Goal: Task Accomplishment & Management: Manage account settings

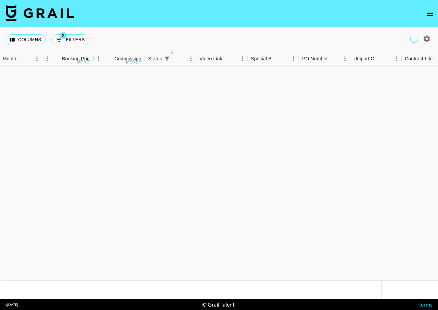
scroll to position [75277, 425]
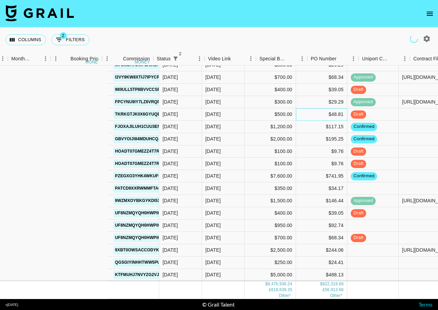
click at [301, 111] on div "$48.81" at bounding box center [321, 114] width 51 height 12
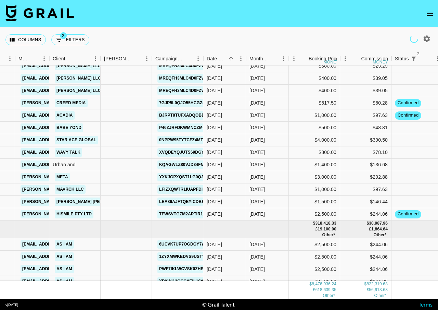
scroll to position [78840, 183]
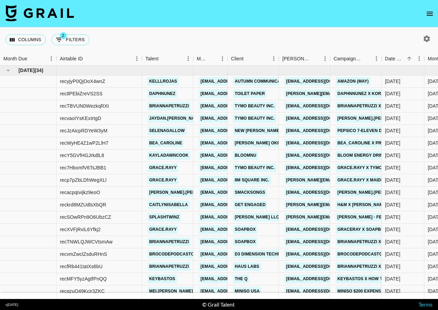
click at [430, 39] on icon "button" at bounding box center [427, 39] width 8 height 8
select select "[DATE]"
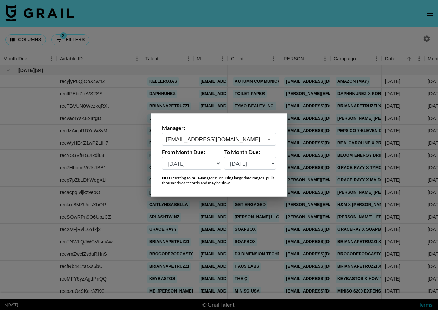
click at [221, 139] on input "[EMAIL_ADDRESS][DOMAIN_NAME]" at bounding box center [214, 139] width 97 height 8
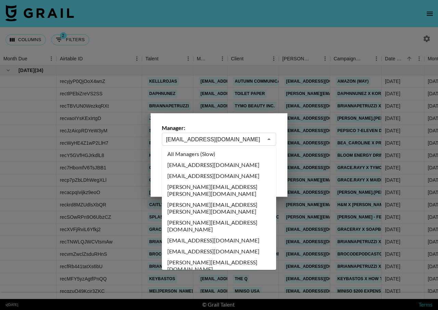
click at [215, 154] on li "All Managers (Slow)" at bounding box center [219, 153] width 114 height 11
type input "All Managers (Slow)"
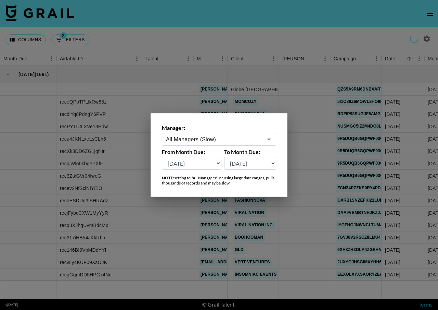
click at [300, 26] on div at bounding box center [219, 155] width 438 height 310
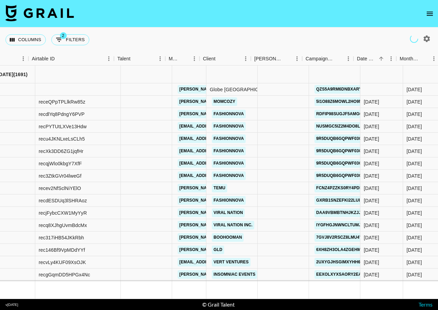
scroll to position [0, 31]
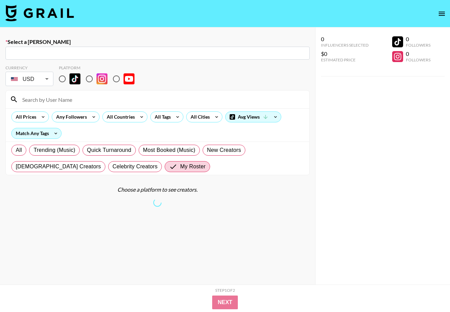
click at [334, 12] on icon "open drawer" at bounding box center [442, 14] width 6 height 4
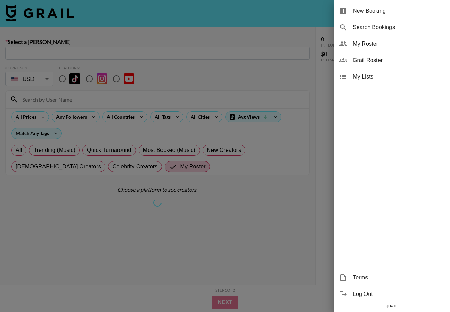
click at [334, 45] on span "My Roster" at bounding box center [399, 44] width 92 height 8
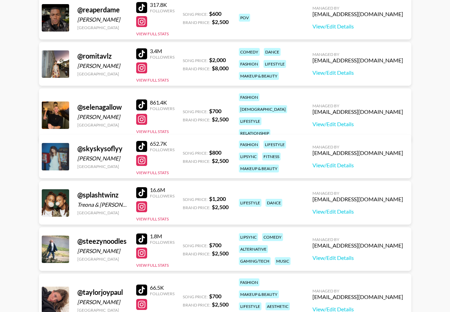
scroll to position [1577, 0]
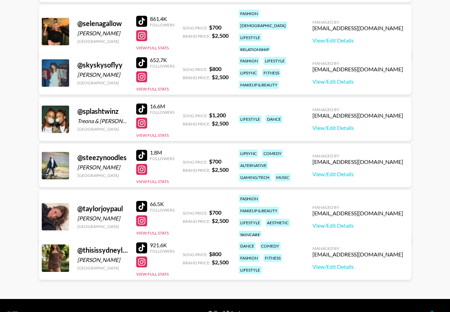
click at [166, 224] on div "66.5K Followers View Full Stats" at bounding box center [155, 217] width 38 height 38
click at [165, 230] on button "View Full Stats" at bounding box center [152, 232] width 33 height 5
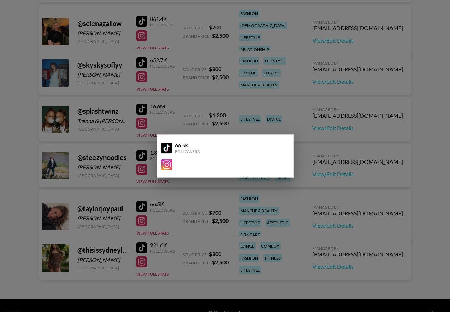
click at [189, 220] on div at bounding box center [225, 156] width 450 height 312
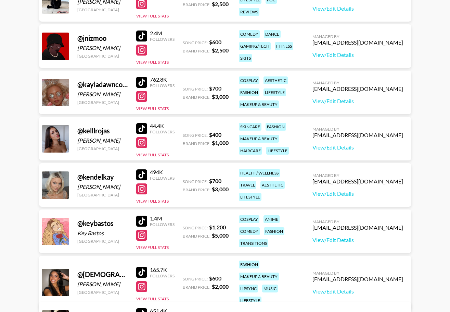
scroll to position [958, 0]
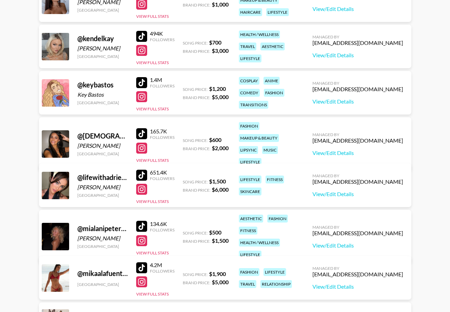
click at [154, 297] on div "@ mikaalafuente_ United States 4.2M Followers View Full Stats Song Price: $ 1,9…" at bounding box center [225, 278] width 373 height 44
click at [155, 292] on button "View Full Stats" at bounding box center [152, 293] width 33 height 5
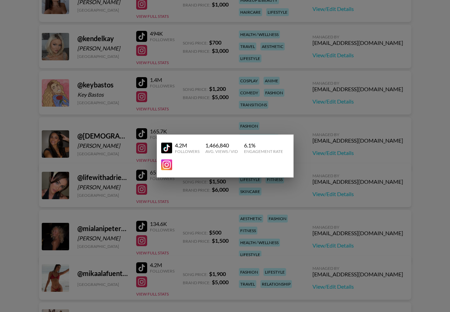
click at [191, 283] on div at bounding box center [225, 156] width 450 height 312
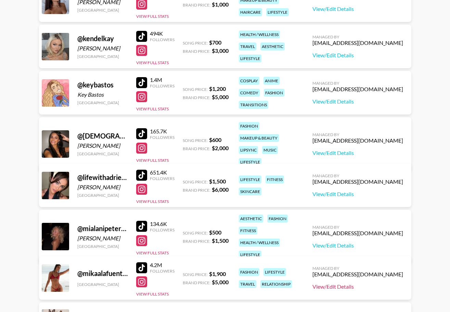
click at [334, 289] on link "View/Edit Details" at bounding box center [358, 286] width 91 height 7
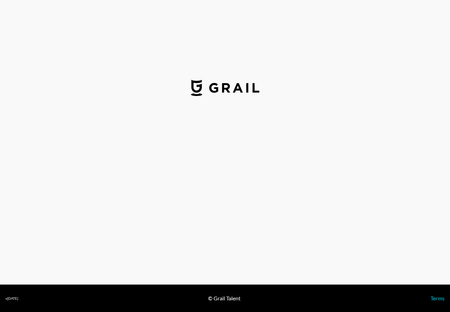
select select "USD"
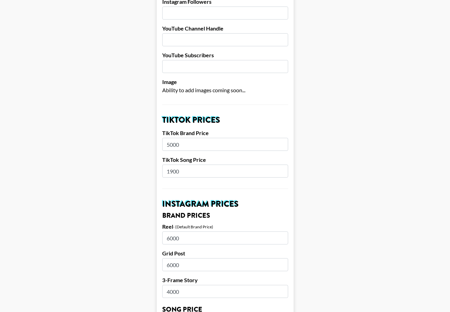
scroll to position [140, 0]
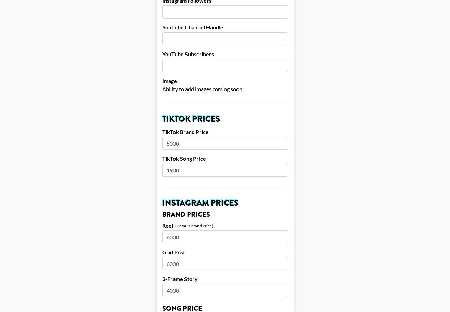
click at [184, 144] on input "5000" at bounding box center [225, 143] width 126 height 13
type input "10000"
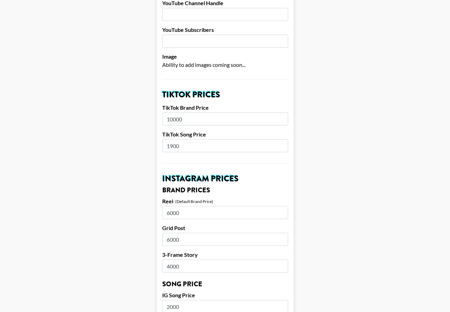
click at [397, 177] on main "Airtable ID: recaB5pWOSYiyx6CX Manager(s) maxelk@grail-talent.com ​ TikTok User…" at bounding box center [224, 300] width 439 height 853
click at [184, 214] on input "6000" at bounding box center [225, 212] width 126 height 13
click at [186, 214] on input "6000" at bounding box center [225, 212] width 126 height 13
type input "10000"
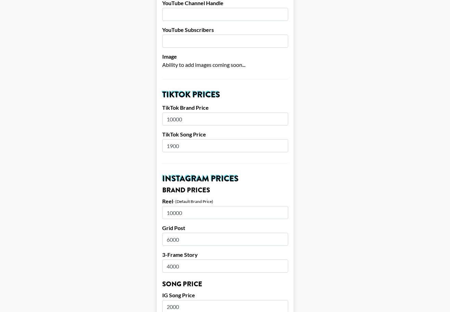
click at [326, 211] on main "Airtable ID: recaB5pWOSYiyx6CX Manager(s) maxelk@grail-talent.com ​ TikTok User…" at bounding box center [224, 300] width 439 height 853
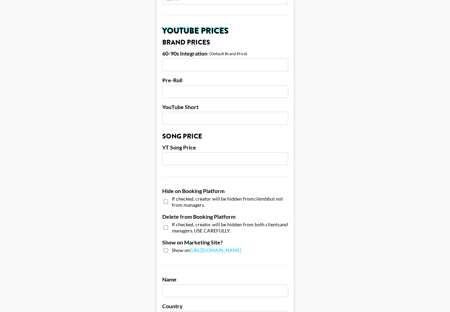
scroll to position [618, 0]
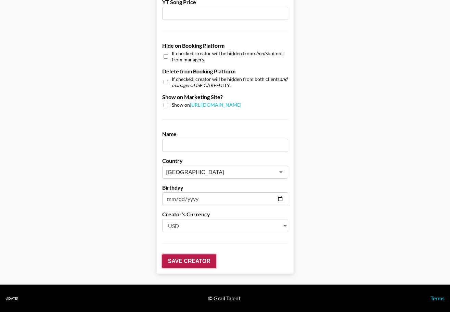
click at [199, 261] on input "Save Creator" at bounding box center [189, 261] width 54 height 14
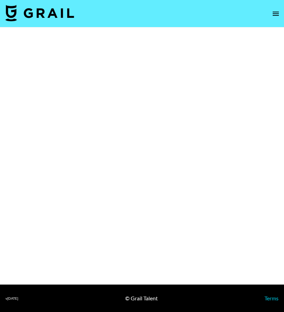
select select "Brand"
